Goal: Information Seeking & Learning: Find specific fact

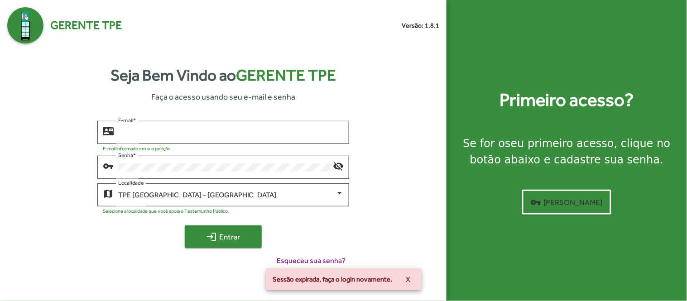
type input "**********"
click at [230, 240] on span "login Entrar" at bounding box center [223, 237] width 61 height 16
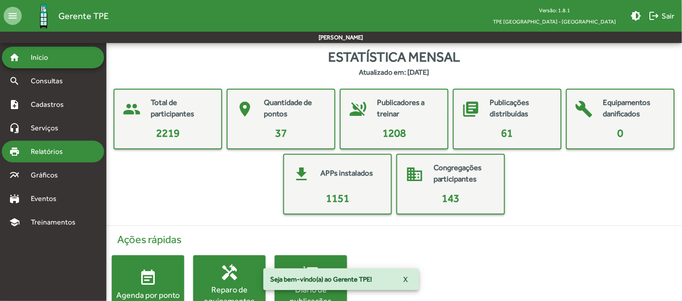
click at [46, 155] on span "Relatórios" at bounding box center [49, 151] width 49 height 11
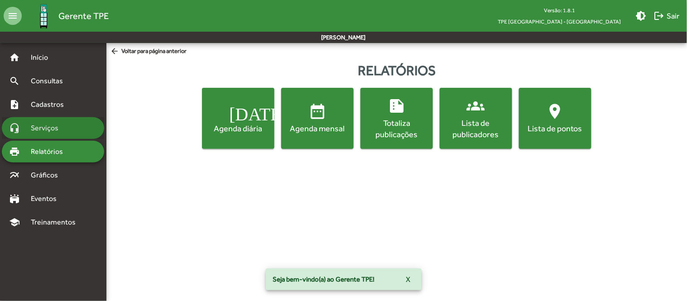
click at [57, 129] on span "Serviços" at bounding box center [47, 128] width 45 height 11
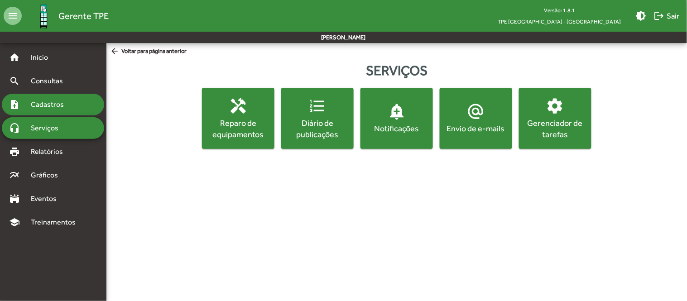
click at [53, 106] on span "Cadastros" at bounding box center [50, 104] width 50 height 11
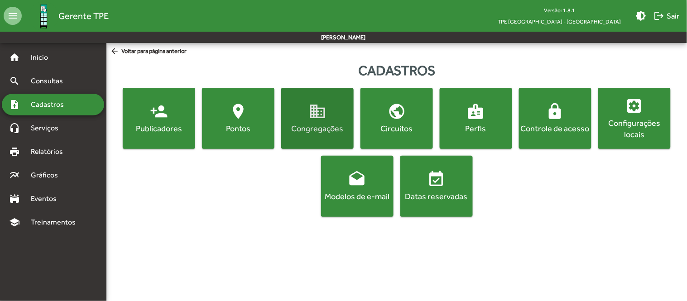
click at [336, 132] on div "Congregações" at bounding box center [317, 128] width 69 height 11
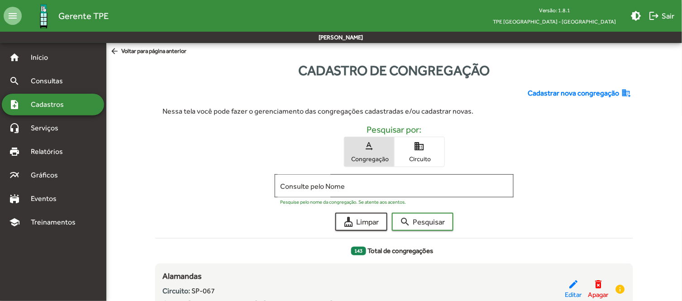
click at [423, 151] on mat-icon "domain" at bounding box center [419, 146] width 11 height 11
click at [372, 154] on span "text_rotation_none Congregação" at bounding box center [369, 151] width 50 height 29
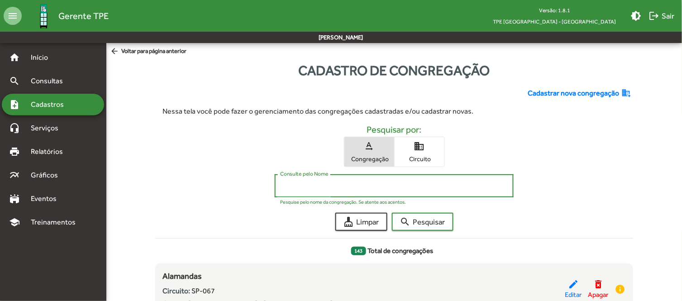
click at [359, 184] on input "Consulte pelo Nome" at bounding box center [394, 186] width 228 height 8
type input "**********"
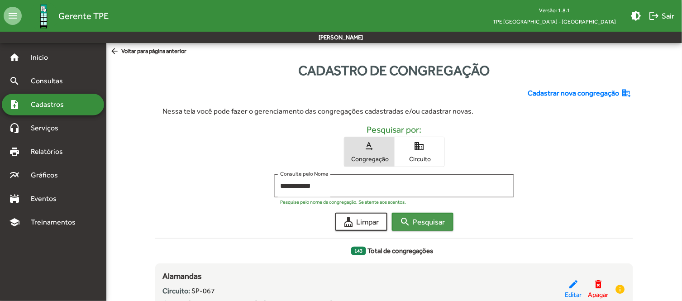
click at [409, 220] on mat-icon "search" at bounding box center [405, 221] width 11 height 11
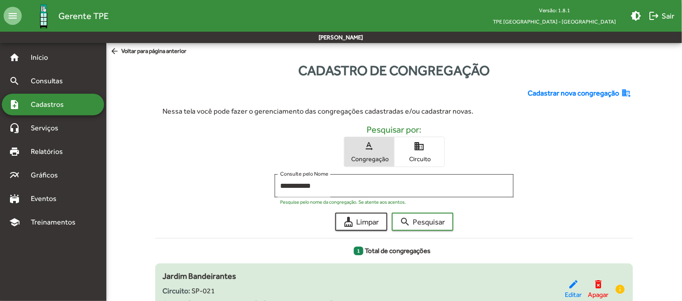
click at [254, 272] on div "Jardim Bandeirantes Circuito: SP-021 Cidade: [GEOGRAPHIC_DATA] - [GEOGRAPHIC_DA…" at bounding box center [364, 289] width 403 height 39
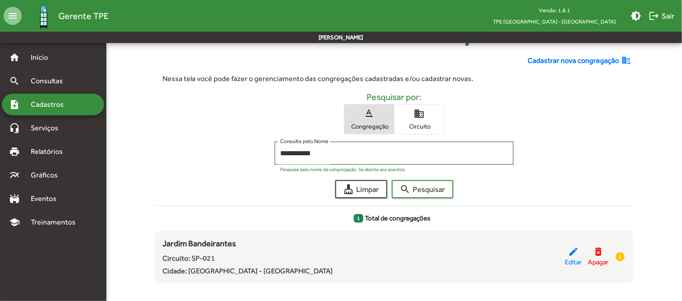
scroll to position [42, 0]
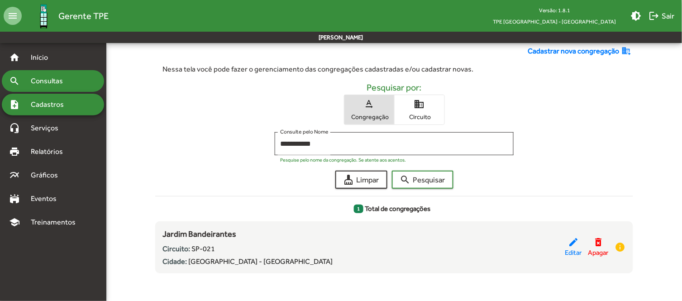
click at [46, 82] on span "Consultas" at bounding box center [49, 81] width 49 height 11
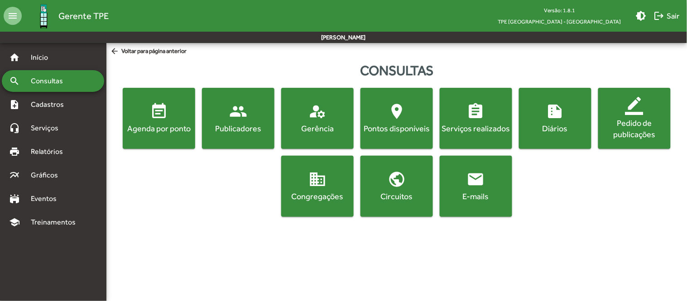
click at [256, 127] on div "Publicadores" at bounding box center [238, 128] width 69 height 11
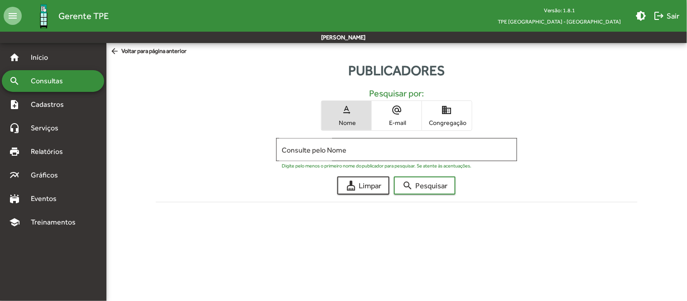
click at [449, 121] on span "Congregação" at bounding box center [446, 123] width 45 height 8
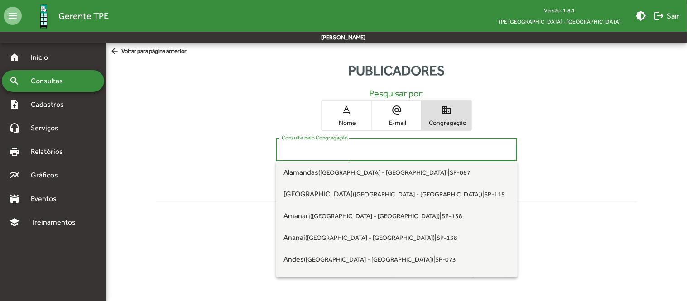
click at [368, 148] on input "Consulte pelo Congregação" at bounding box center [397, 150] width 230 height 8
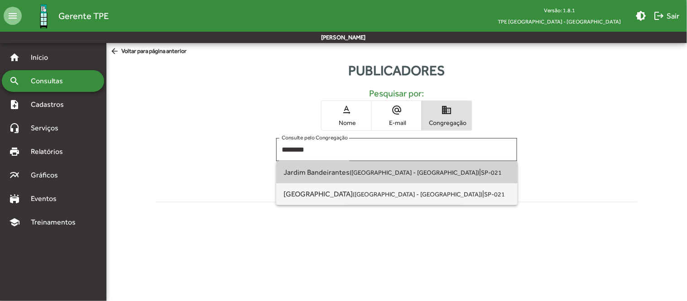
click at [365, 174] on small "([GEOGRAPHIC_DATA] - [GEOGRAPHIC_DATA])" at bounding box center [413, 172] width 129 height 7
type input "**********"
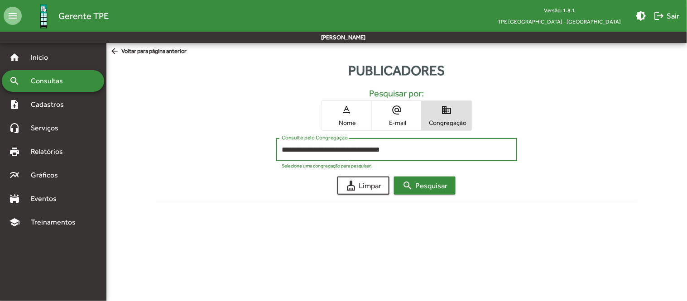
click at [424, 187] on span "search Pesquisar" at bounding box center [424, 185] width 45 height 16
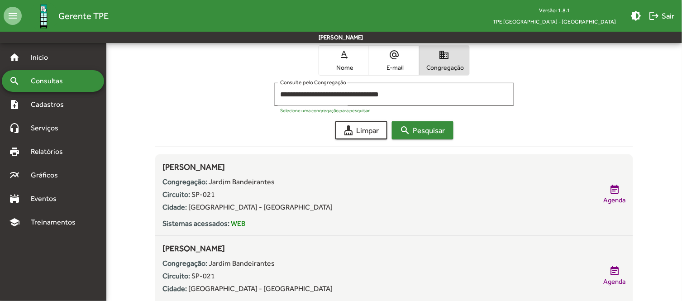
scroll to position [53, 0]
